Goal: Find specific page/section: Find specific page/section

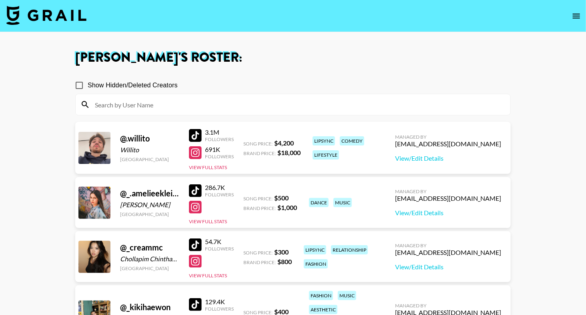
click at [205, 97] on div at bounding box center [293, 104] width 435 height 21
click at [205, 101] on input at bounding box center [298, 104] width 416 height 13
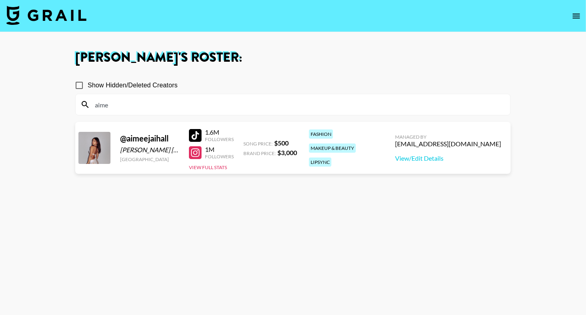
click at [246, 56] on h1 "[PERSON_NAME] 's Roster:" at bounding box center [293, 57] width 436 height 13
click at [0, 0] on section "[PERSON_NAME] 's Roster: Show Hidden/Deleted Creators aime @ aimeejaihall [PERS…" at bounding box center [293, 186] width 586 height 373
click at [140, 104] on input "aime" at bounding box center [298, 104] width 416 height 13
click at [0, 0] on section "[PERSON_NAME] 's Roster: Show Hidden/Deleted Creators kio @ kiocyrrr Kio [PERSO…" at bounding box center [293, 186] width 586 height 373
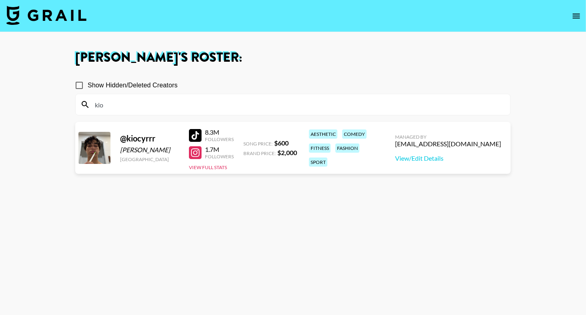
click at [124, 102] on input "kio" at bounding box center [298, 104] width 416 height 13
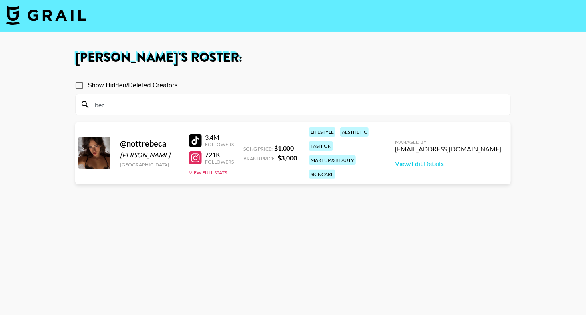
type input "bec"
click at [0, 0] on section "[PERSON_NAME] 's Roster: Show Hidden/Deleted Creators bec @ nottrebeca [PERSON_…" at bounding box center [293, 186] width 586 height 373
click at [155, 108] on input "bec" at bounding box center [298, 104] width 416 height 13
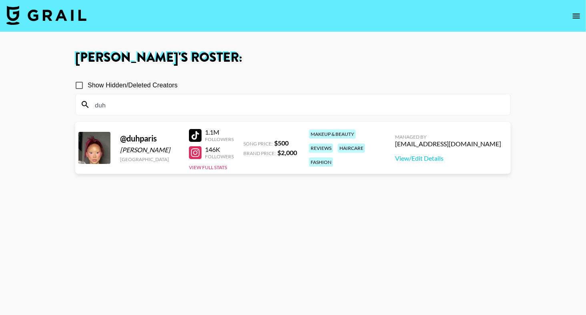
click at [237, 78] on div "Show Hidden/Deleted Creators" at bounding box center [293, 85] width 436 height 17
click at [0, 0] on section "[PERSON_NAME] 's Roster: Show Hidden/Deleted Creators duh @ [STREET_ADDRESS][PE…" at bounding box center [293, 186] width 586 height 373
click at [165, 110] on input "duh" at bounding box center [298, 104] width 416 height 13
click at [166, 110] on input "duh" at bounding box center [298, 104] width 416 height 13
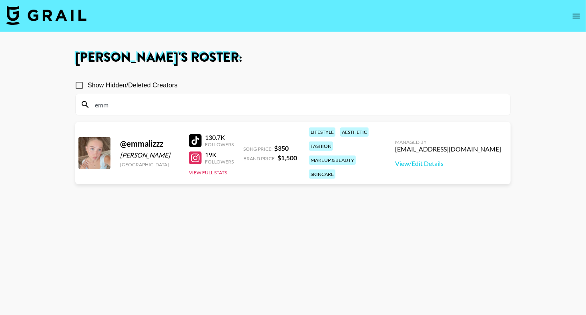
click at [0, 0] on section "[PERSON_NAME] 's Roster: Show Hidden/Deleted Creators emm @ emmalizzz [PERSON_N…" at bounding box center [293, 186] width 586 height 373
click at [258, 99] on input "emm" at bounding box center [298, 104] width 416 height 13
type input "[PERSON_NAME]"
click at [200, 151] on div at bounding box center [195, 157] width 13 height 13
